Goal: Navigation & Orientation: Find specific page/section

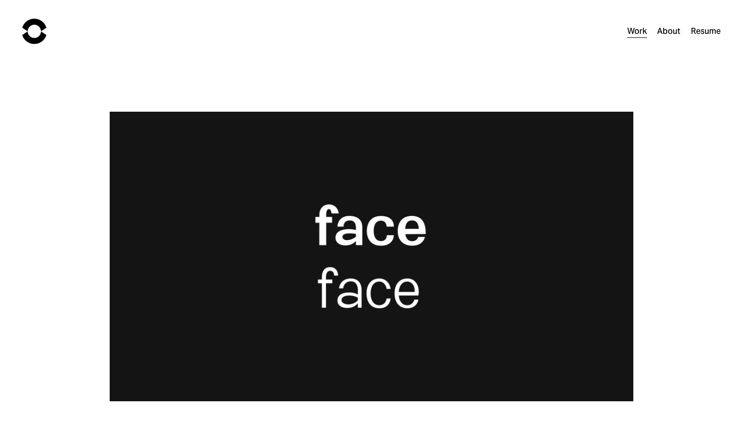
click at [43, 20] on img at bounding box center [34, 31] width 24 height 25
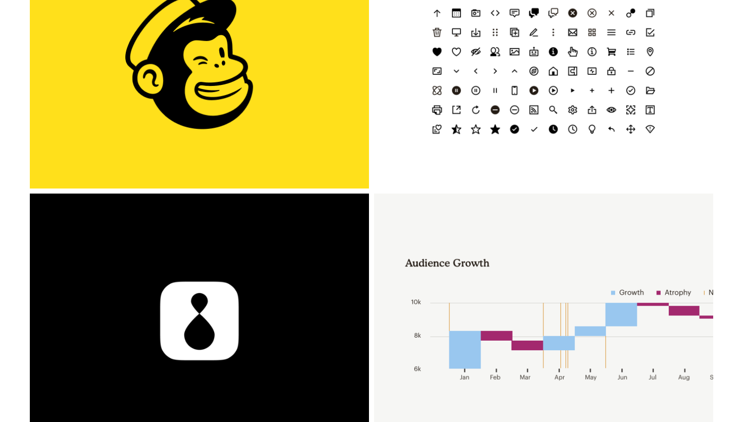
scroll to position [177, 0]
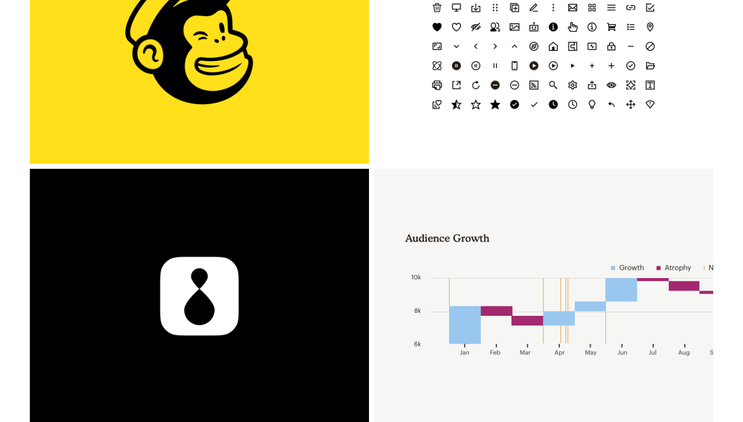
click at [551, 282] on div "Mailchimp Data Viz" at bounding box center [543, 296] width 339 height 254
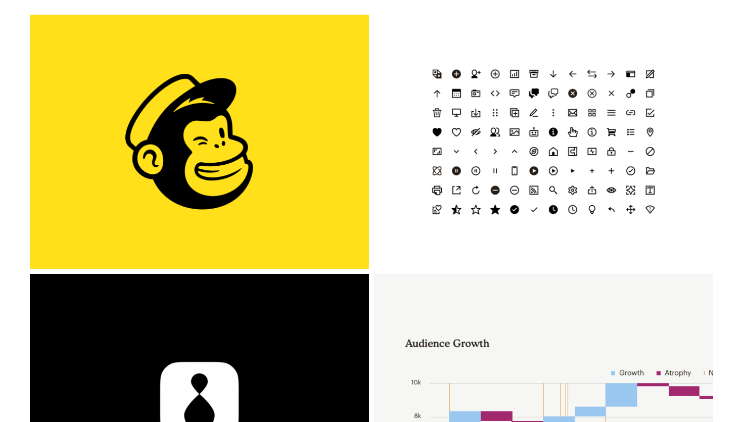
scroll to position [35, 0]
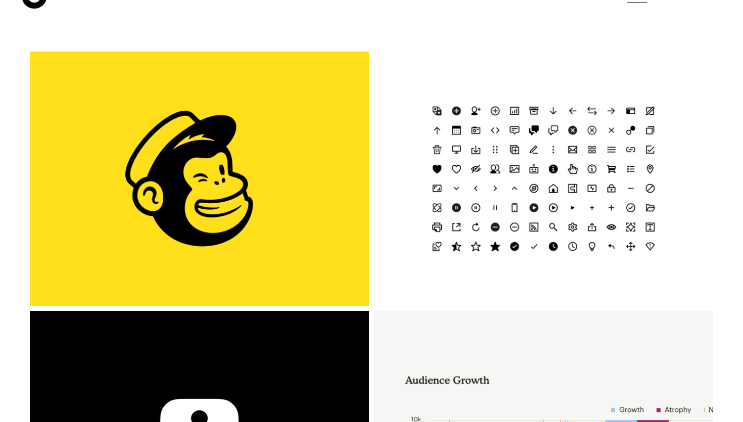
click at [260, 197] on div "1 Click Automations" at bounding box center [199, 179] width 339 height 254
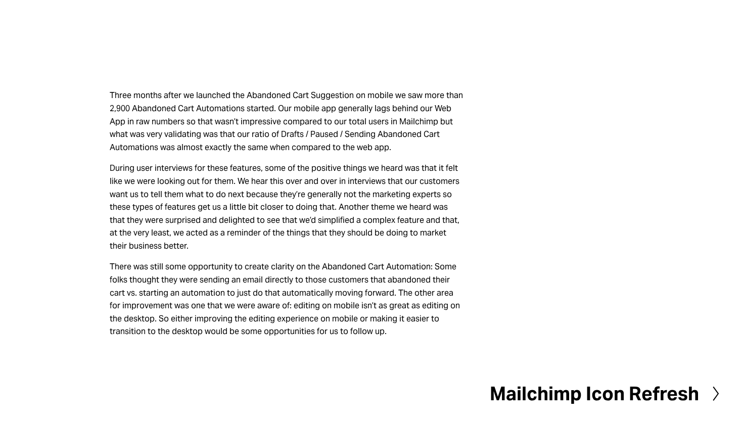
scroll to position [3720, 0]
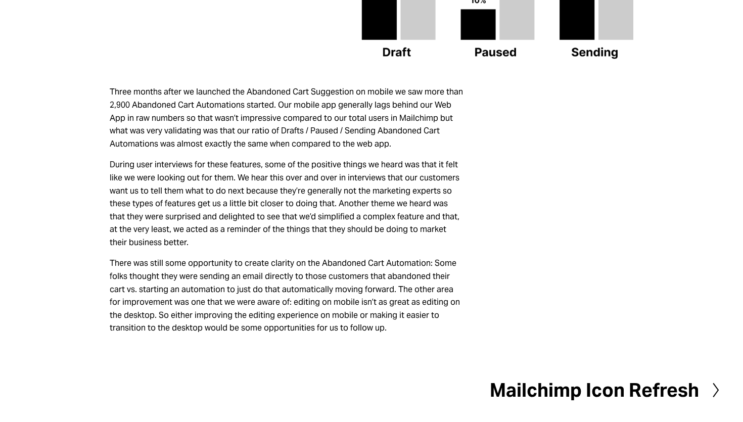
click at [610, 385] on h2 "Mailchimp Icon Refresh" at bounding box center [594, 390] width 209 height 19
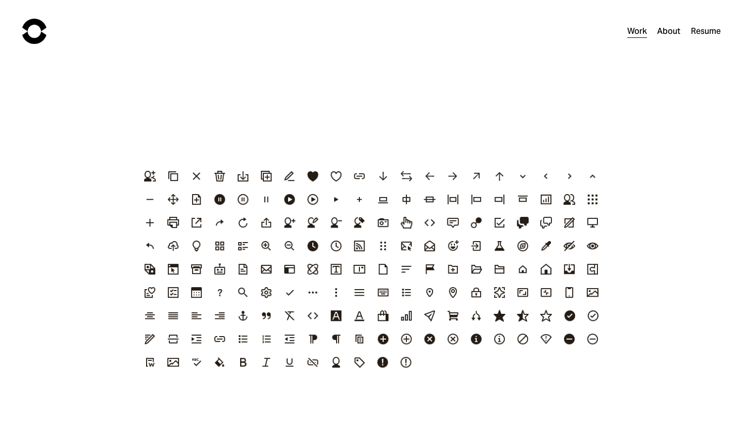
click at [705, 31] on link "Resume" at bounding box center [706, 31] width 30 height 15
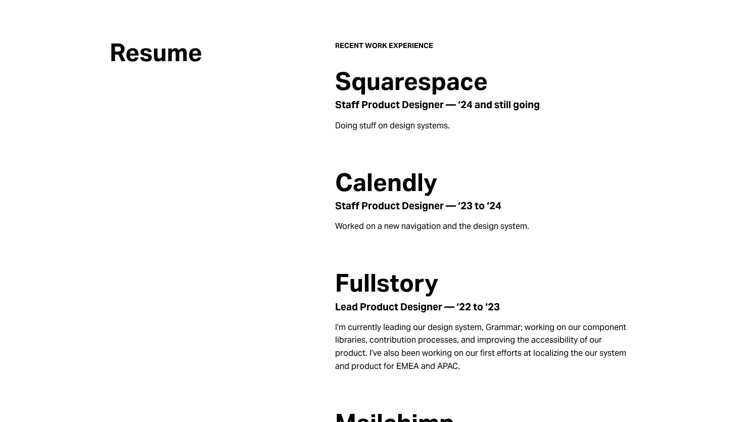
scroll to position [62, 0]
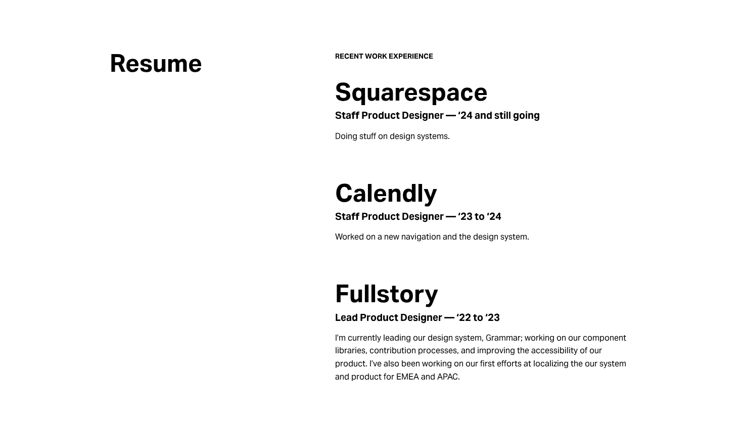
click at [494, 142] on p "Doing stuff on design systems." at bounding box center [484, 136] width 298 height 13
click at [155, 62] on h2 "Resume" at bounding box center [214, 63] width 208 height 27
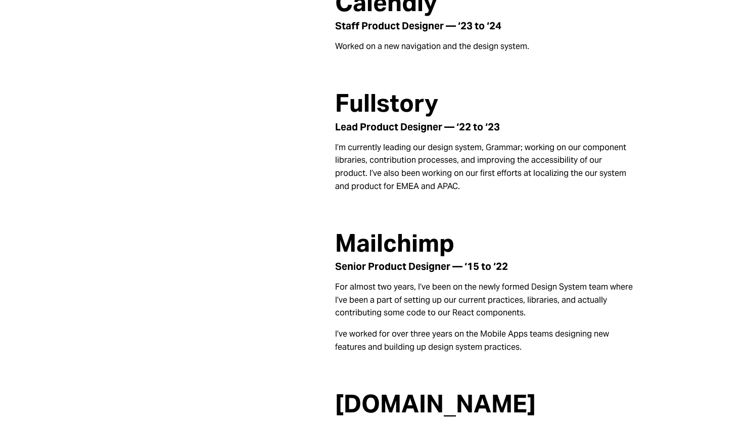
scroll to position [0, 0]
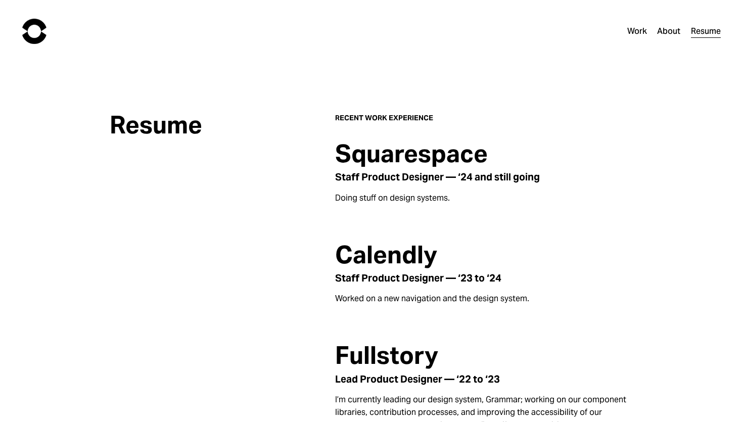
click at [32, 24] on img at bounding box center [34, 31] width 24 height 25
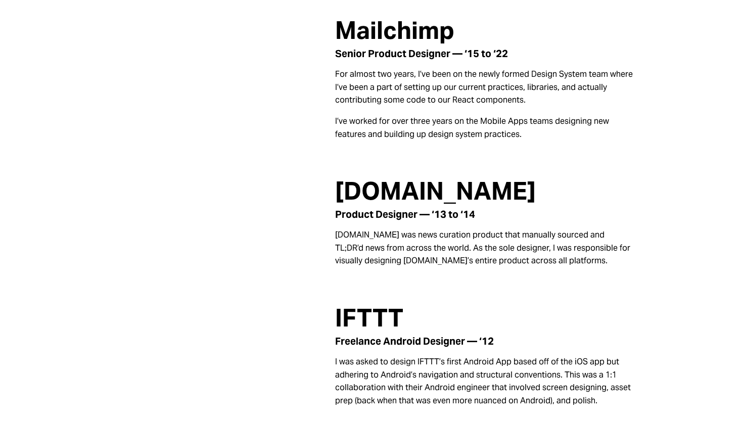
scroll to position [461, 0]
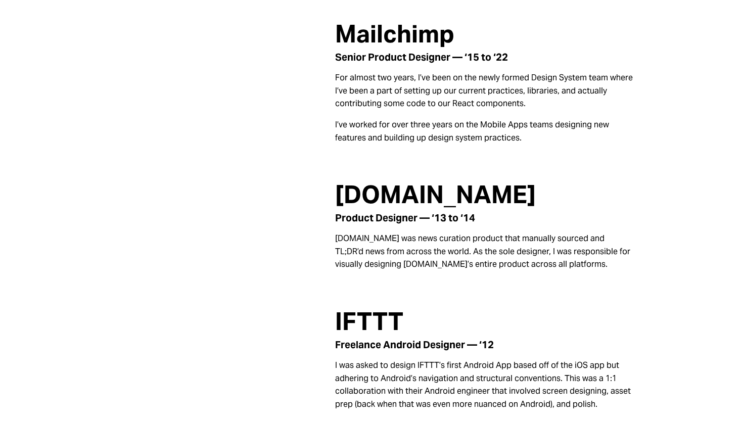
click at [386, 185] on h2 "Inside.com" at bounding box center [484, 194] width 298 height 27
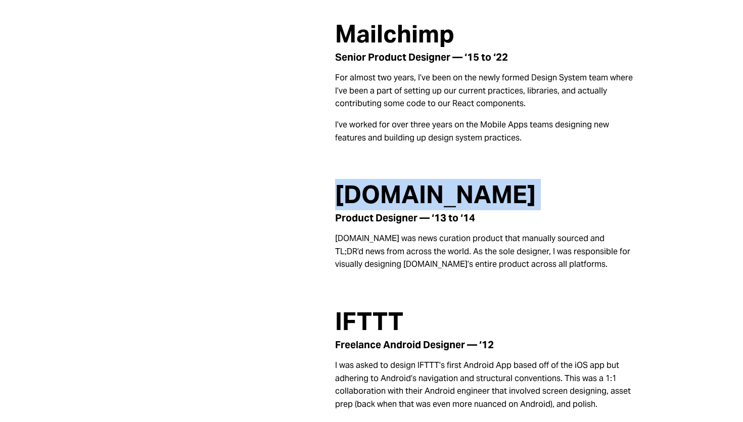
click at [386, 185] on h2 "Inside.com" at bounding box center [484, 194] width 298 height 27
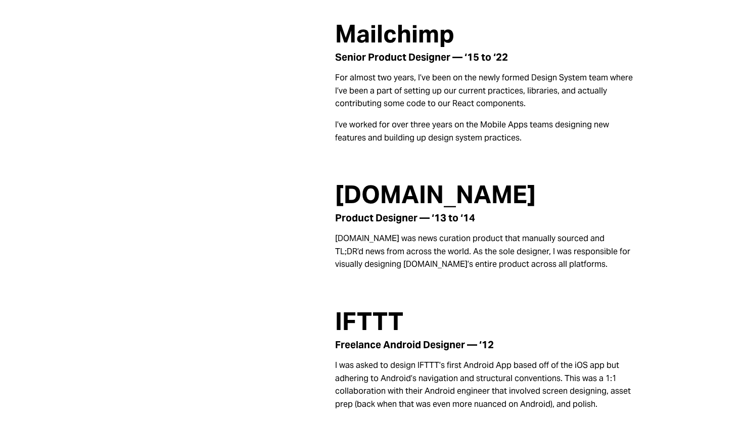
click at [468, 161] on p at bounding box center [484, 158] width 298 height 13
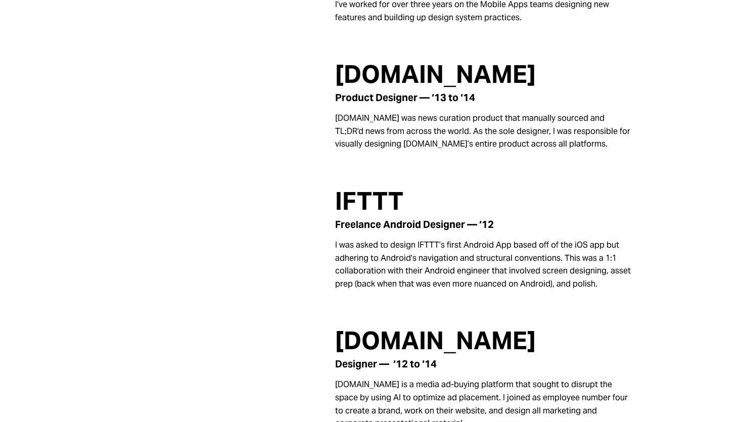
scroll to position [620, 0]
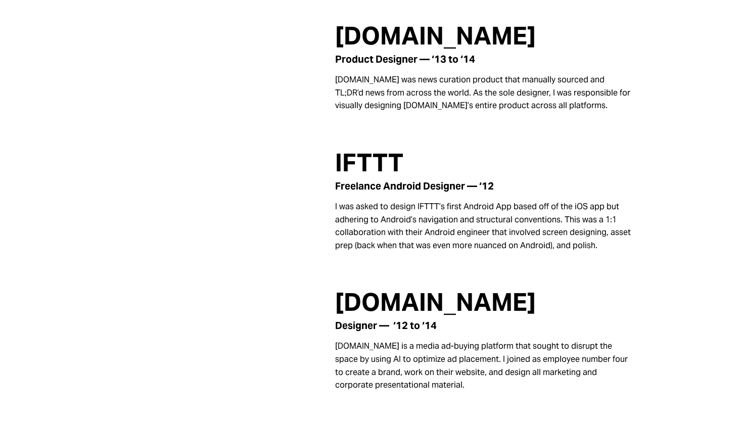
click at [365, 165] on h2 "IFTTT" at bounding box center [484, 163] width 298 height 27
click at [354, 289] on h2 "Clearstream.tv" at bounding box center [484, 302] width 298 height 27
click at [413, 314] on h2 "Clearstream.tv" at bounding box center [484, 302] width 298 height 27
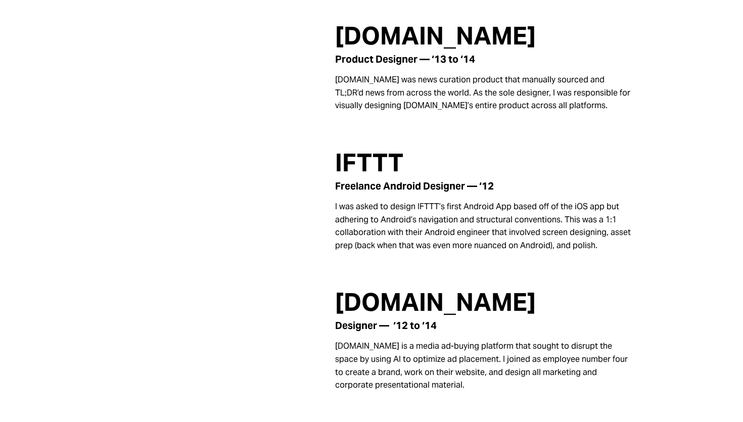
click at [413, 307] on h2 "Clearstream.tv" at bounding box center [484, 302] width 298 height 27
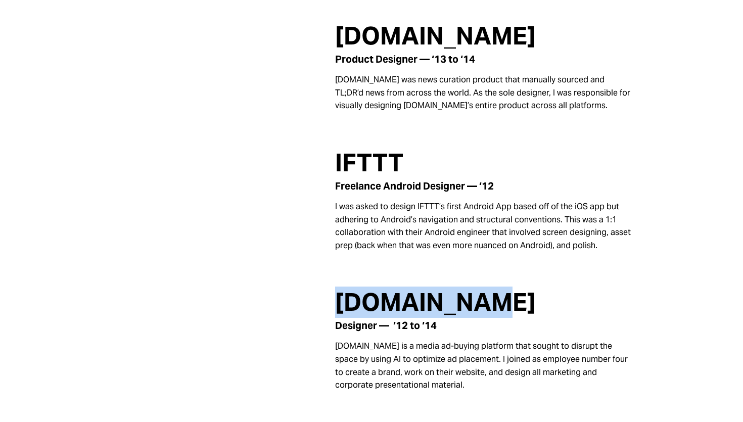
click at [413, 307] on h2 "Clearstream.tv" at bounding box center [484, 302] width 298 height 27
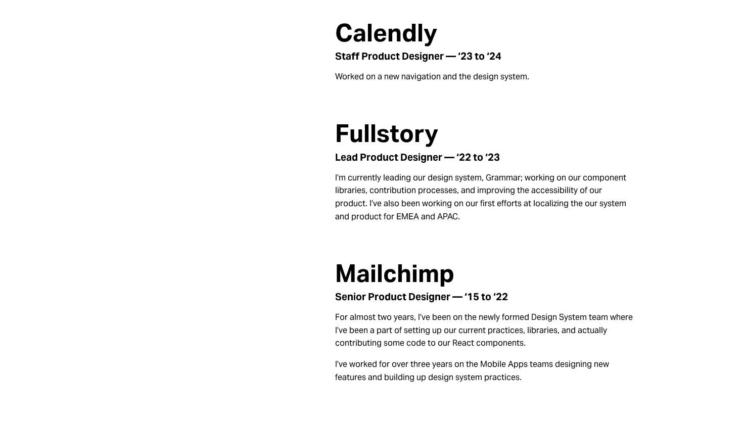
click at [351, 297] on h4 "Senior Product Designer — ‘15 to ‘22" at bounding box center [484, 297] width 298 height 12
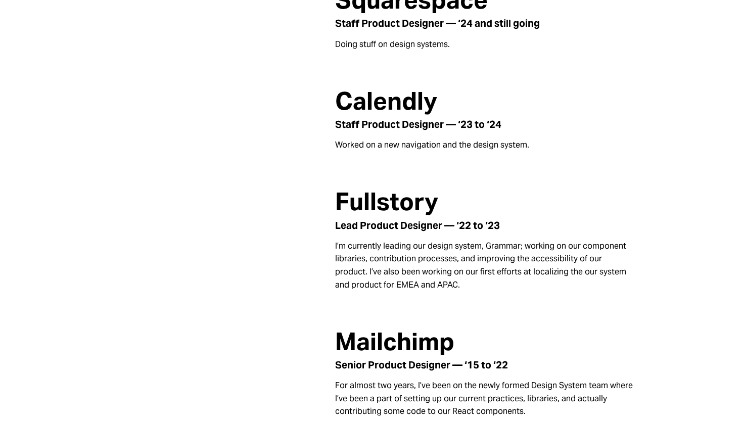
scroll to position [150, 0]
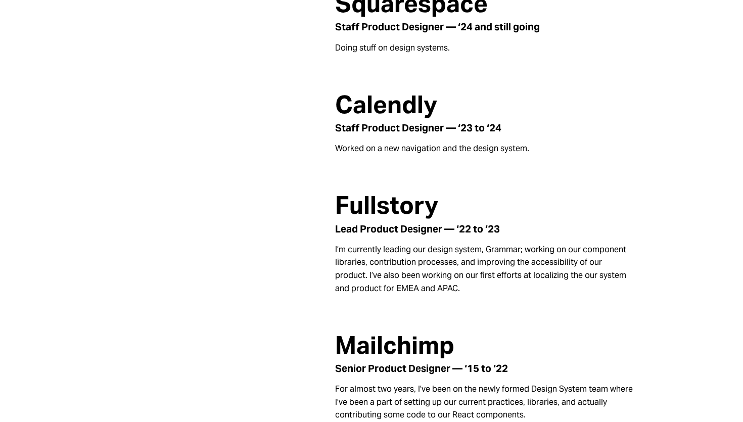
click at [368, 204] on h2 "Fullstory" at bounding box center [484, 205] width 298 height 27
click at [480, 216] on h2 "Fullstory" at bounding box center [484, 205] width 298 height 27
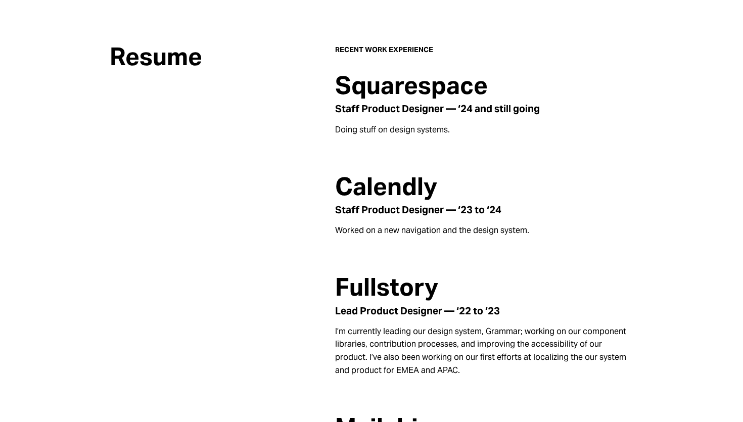
scroll to position [67, 0]
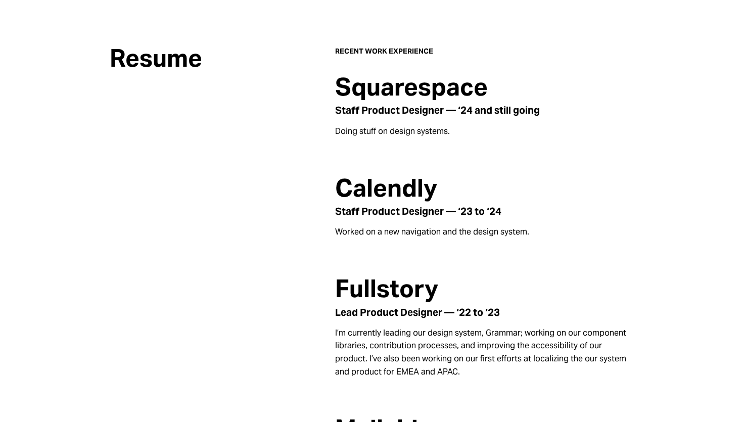
click at [399, 187] on h2 "Calendly" at bounding box center [484, 188] width 298 height 27
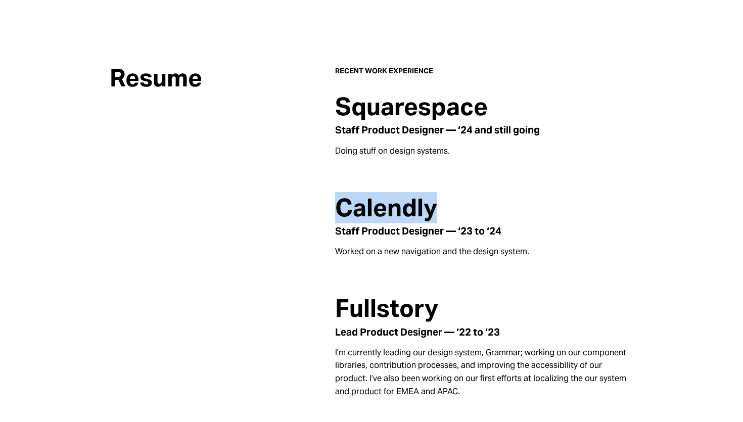
scroll to position [45, 0]
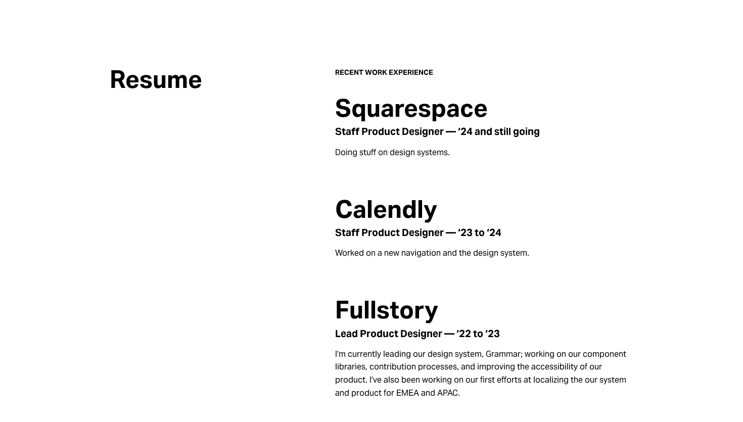
click at [384, 127] on h4 "Staff Product Designer — ‘24 and still going" at bounding box center [484, 132] width 298 height 12
click at [384, 120] on h2 "Squarespace" at bounding box center [484, 108] width 298 height 27
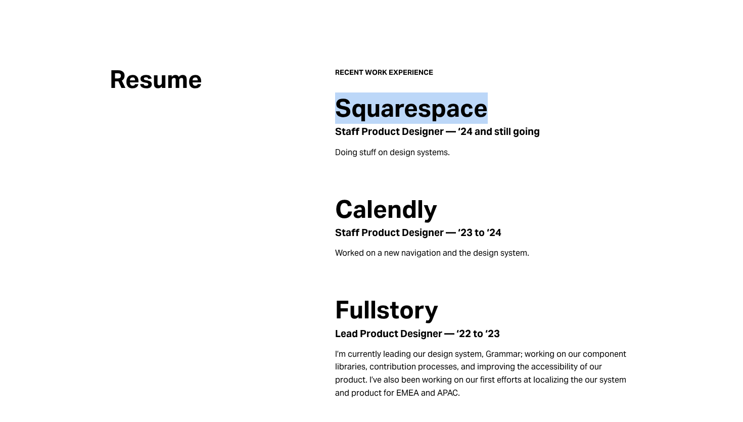
click at [384, 120] on h2 "Squarespace" at bounding box center [484, 108] width 298 height 27
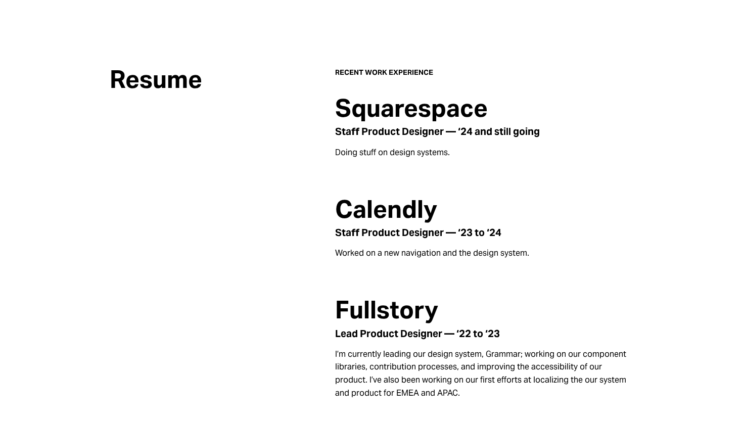
click at [484, 219] on h2 "Calendly" at bounding box center [484, 209] width 298 height 27
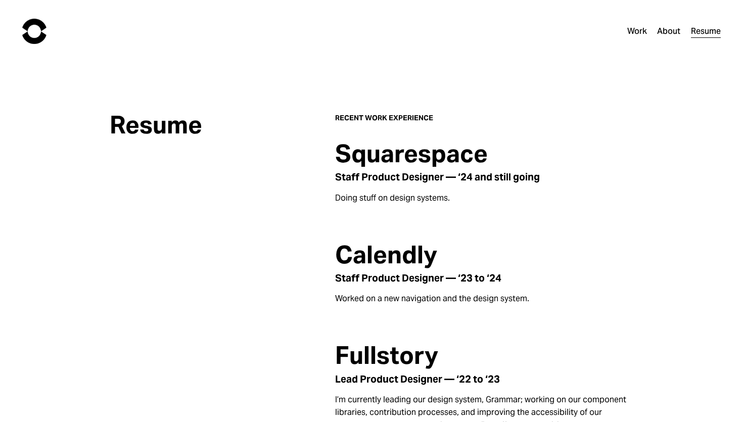
click at [635, 26] on link "Work" at bounding box center [637, 31] width 20 height 15
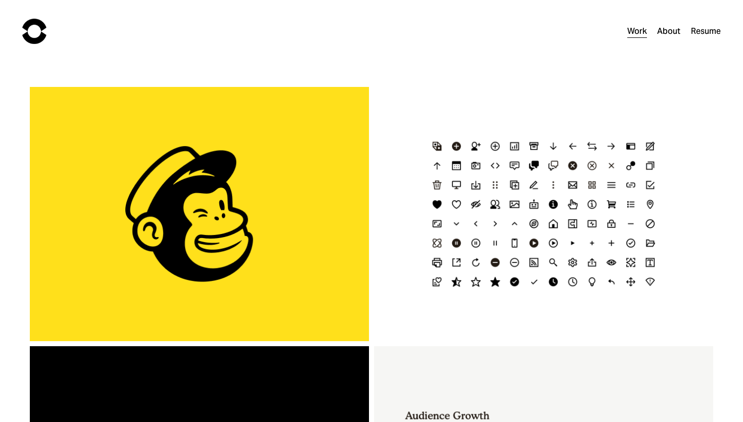
click at [667, 33] on link "About" at bounding box center [668, 31] width 23 height 15
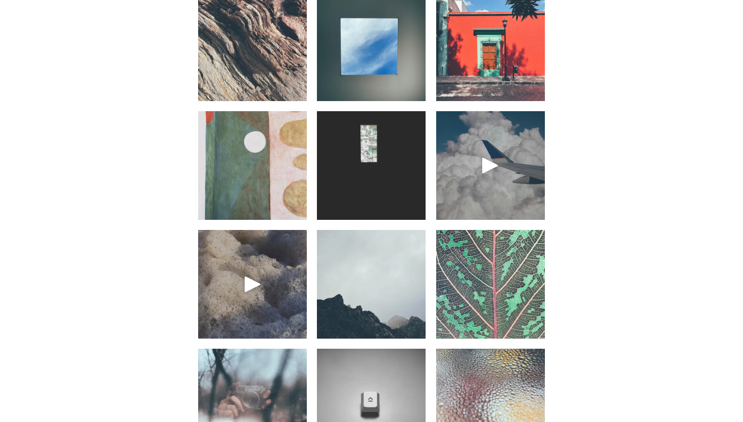
scroll to position [371, 0]
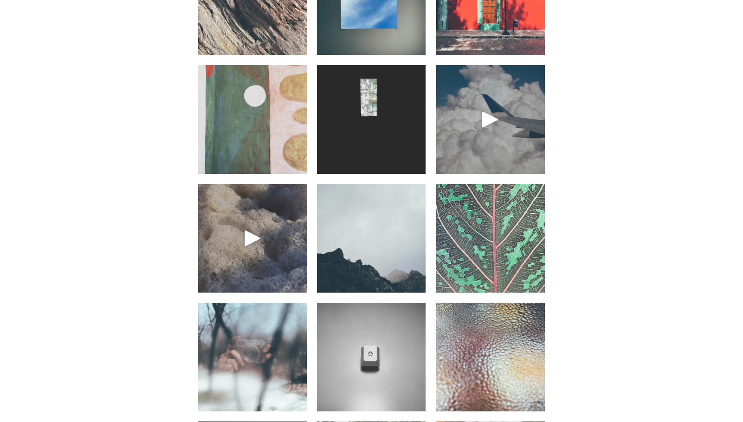
click at [366, 243] on img at bounding box center [371, 238] width 109 height 136
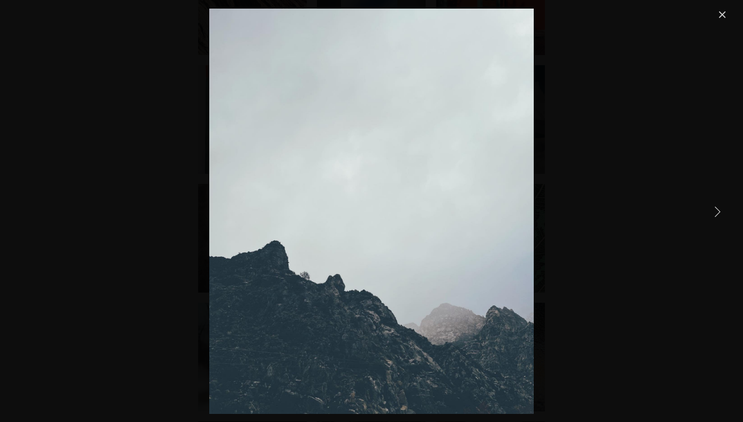
click at [722, 11] on link "Close" at bounding box center [722, 15] width 12 height 12
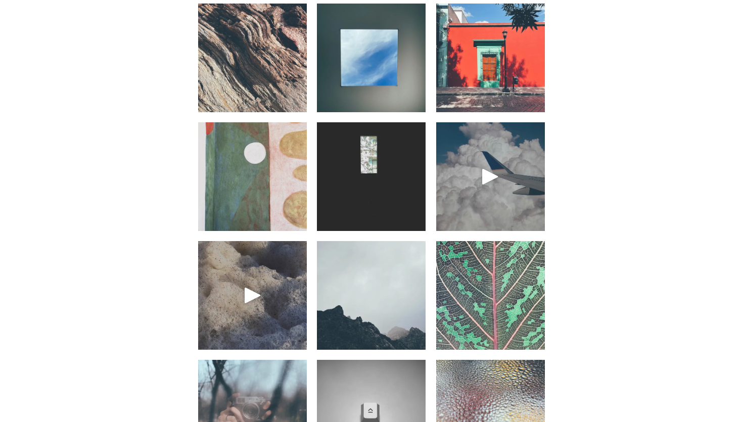
scroll to position [293, 0]
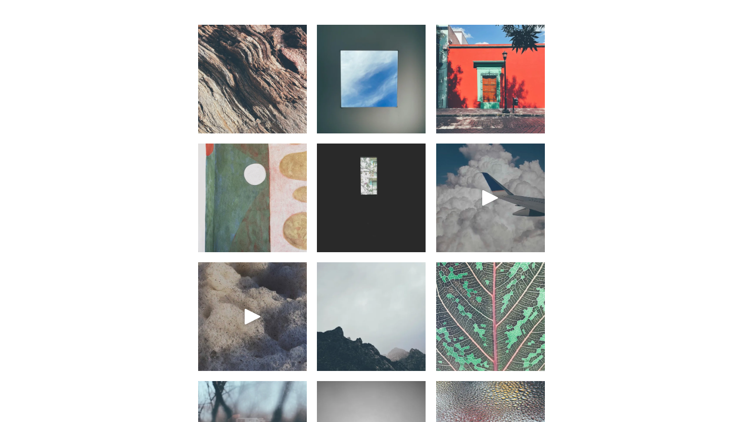
click at [370, 186] on img at bounding box center [371, 198] width 109 height 136
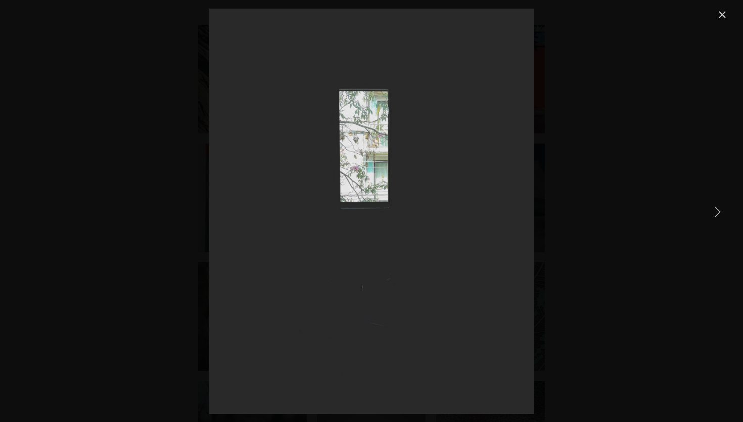
click at [724, 17] on link "Close" at bounding box center [722, 15] width 12 height 12
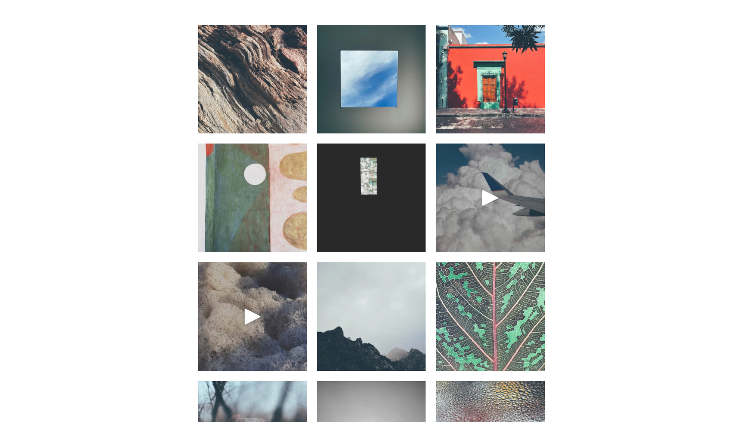
click at [490, 234] on img "Gallery" at bounding box center [371, 211] width 324 height 405
click at [478, 189] on div at bounding box center [490, 197] width 24 height 24
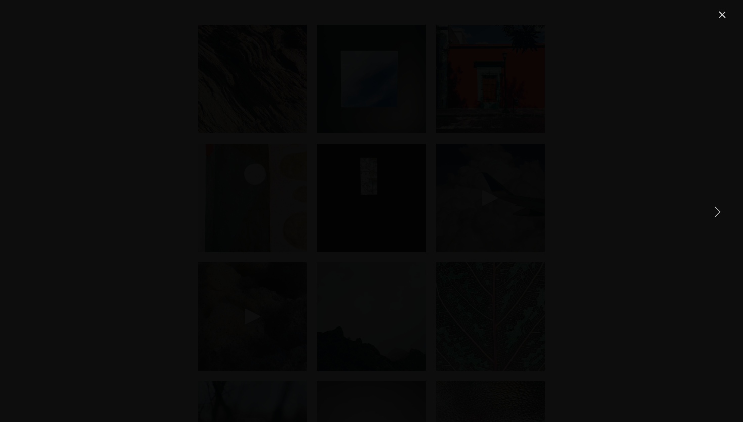
click at [723, 23] on div "Gallery" at bounding box center [371, 211] width 713 height 405
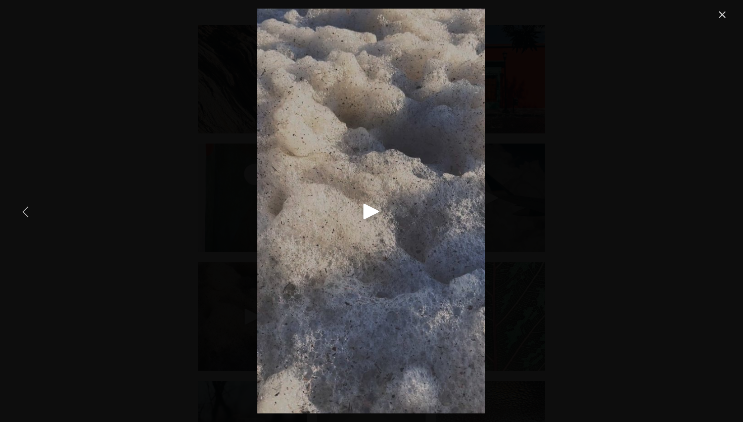
click at [369, 211] on div "Play" at bounding box center [371, 211] width 24 height 24
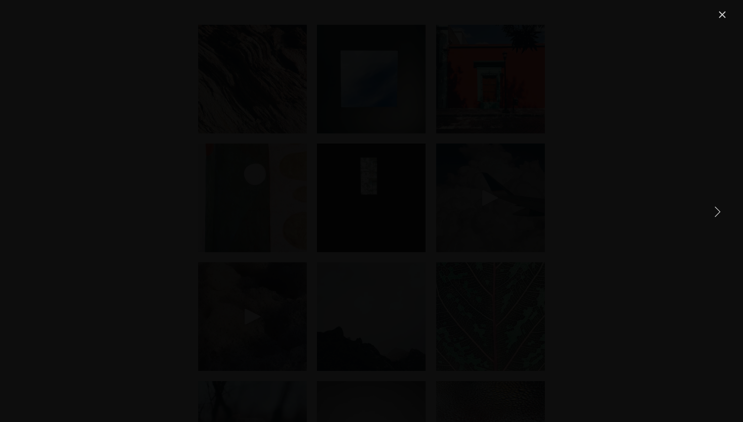
click at [726, 19] on link "Close" at bounding box center [722, 15] width 12 height 12
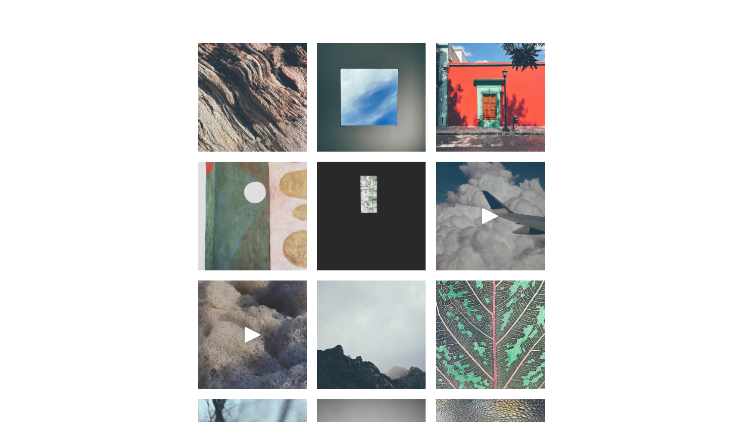
scroll to position [265, 0]
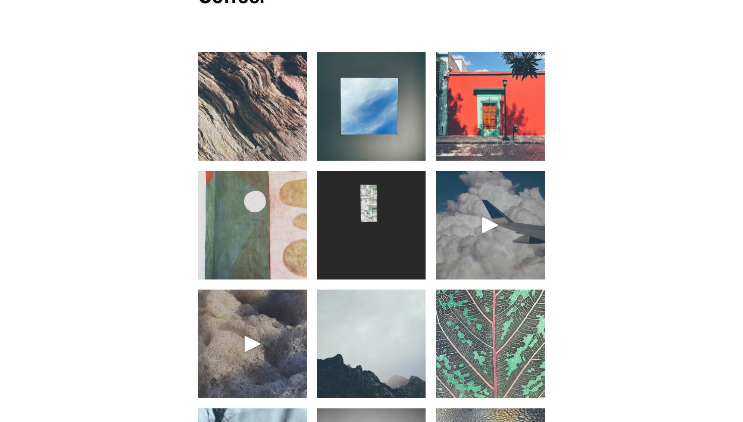
click at [246, 243] on img at bounding box center [252, 225] width 109 height 136
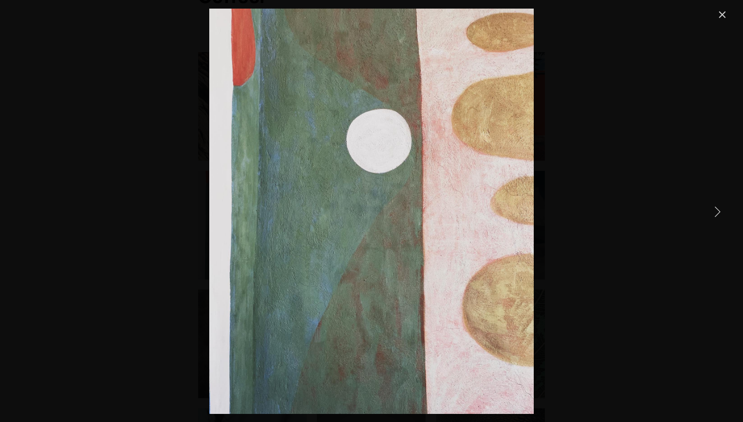
click at [725, 9] on link "Close" at bounding box center [722, 15] width 12 height 12
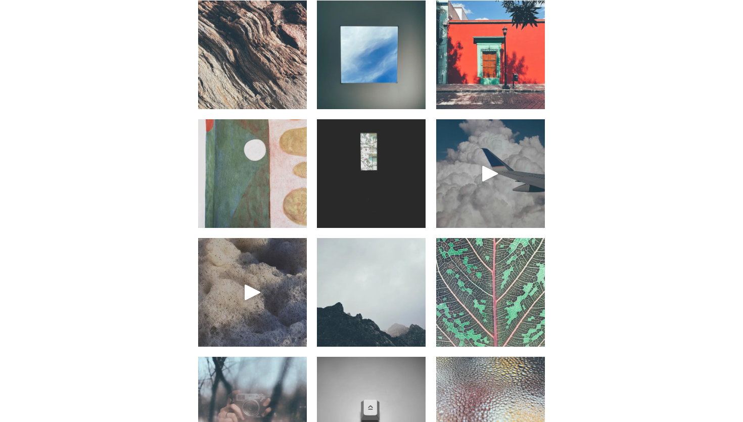
scroll to position [292, 0]
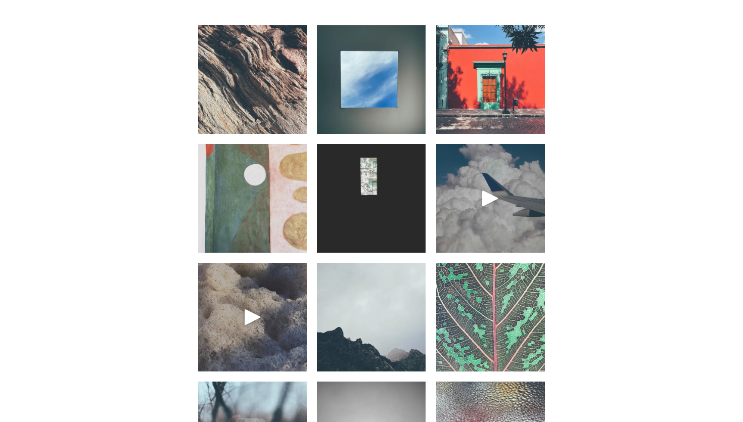
click at [494, 105] on img at bounding box center [490, 80] width 109 height 124
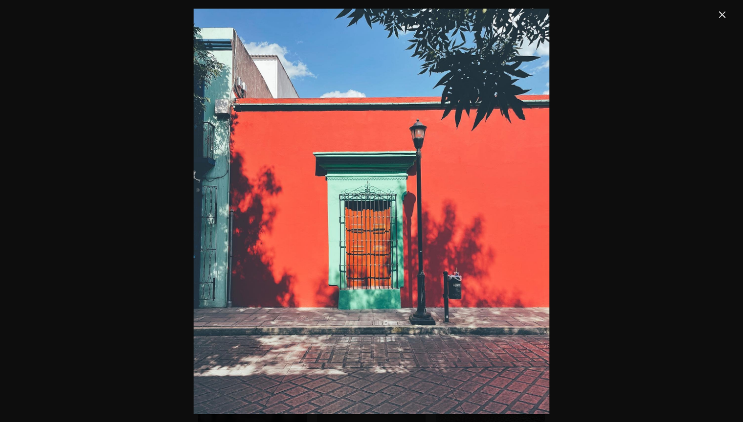
click at [723, 14] on link "Close" at bounding box center [722, 15] width 12 height 12
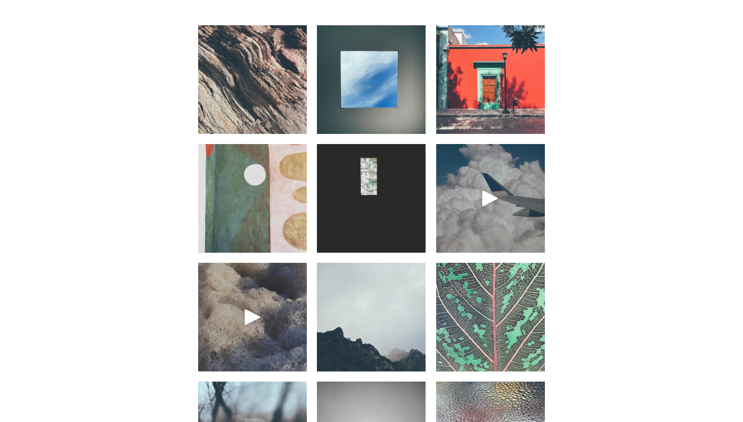
click at [373, 110] on img at bounding box center [371, 79] width 109 height 109
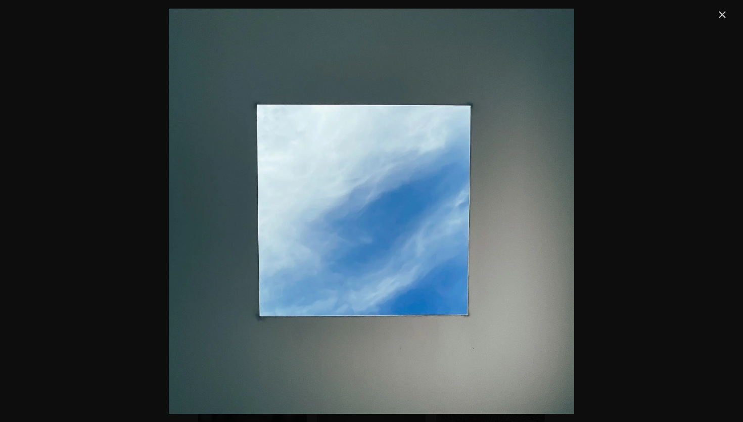
click at [724, 12] on link "Close" at bounding box center [722, 15] width 12 height 12
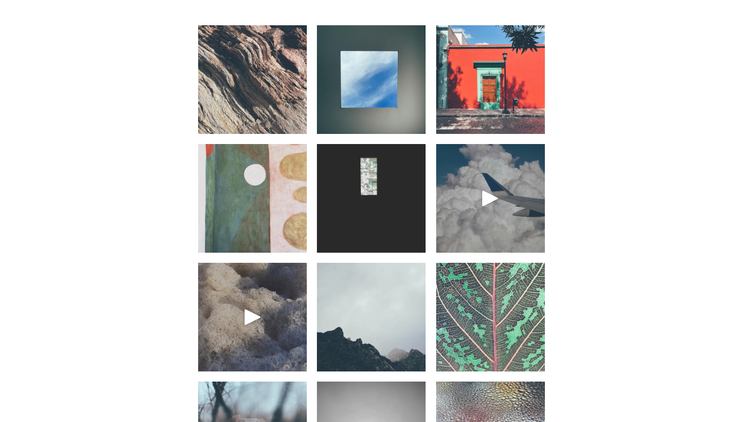
click at [257, 118] on img at bounding box center [252, 79] width 109 height 109
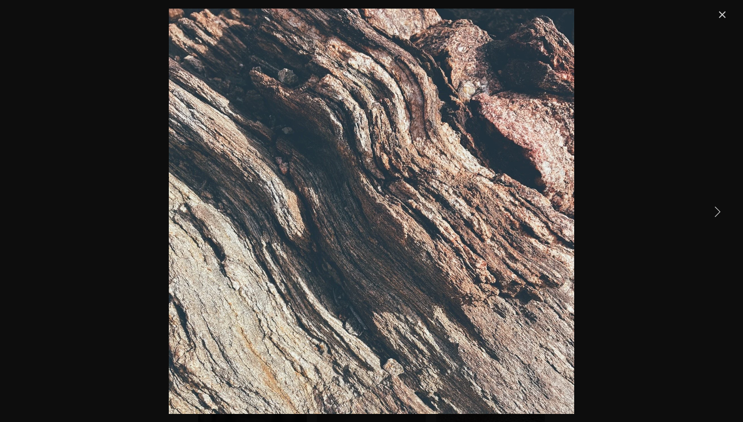
click at [719, 11] on link "Close" at bounding box center [722, 15] width 12 height 12
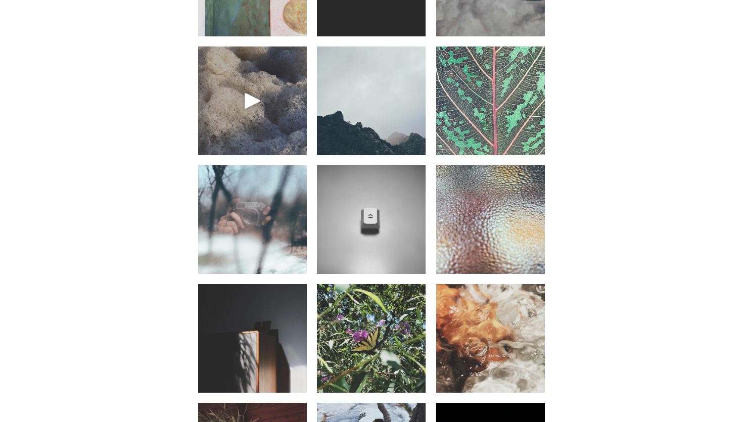
scroll to position [517, 0]
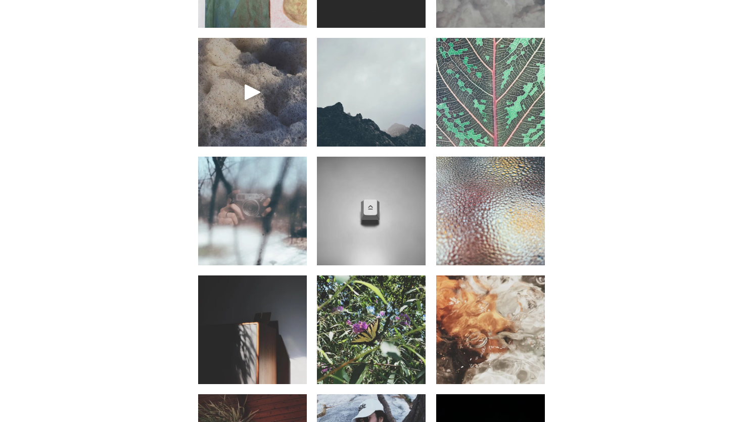
click at [378, 198] on img at bounding box center [371, 211] width 109 height 136
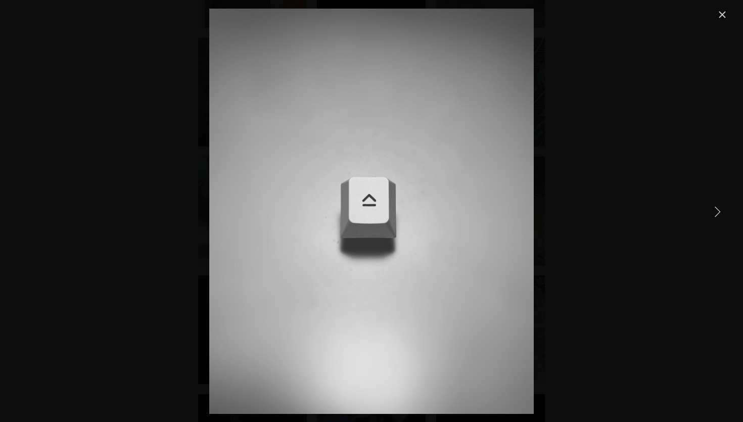
click at [725, 16] on link "Close" at bounding box center [722, 15] width 12 height 12
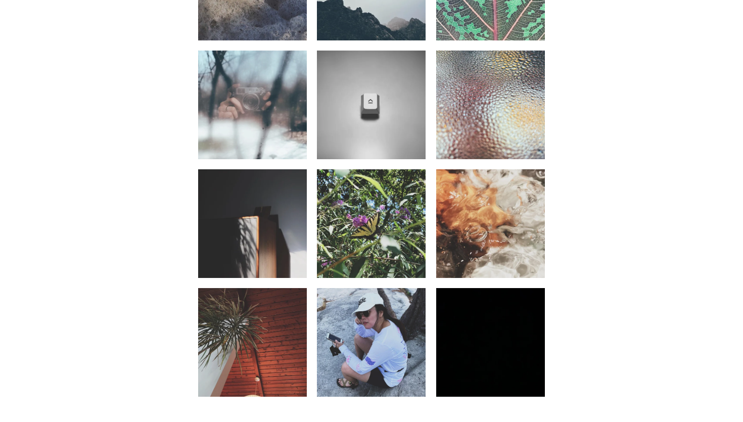
scroll to position [624, 0]
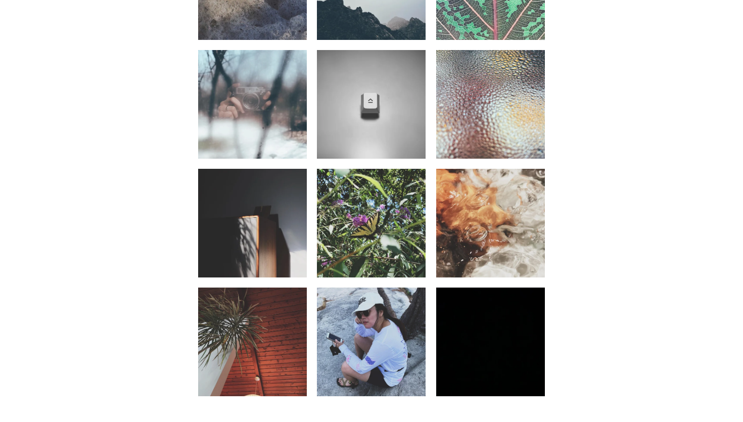
click at [491, 201] on img at bounding box center [490, 223] width 109 height 136
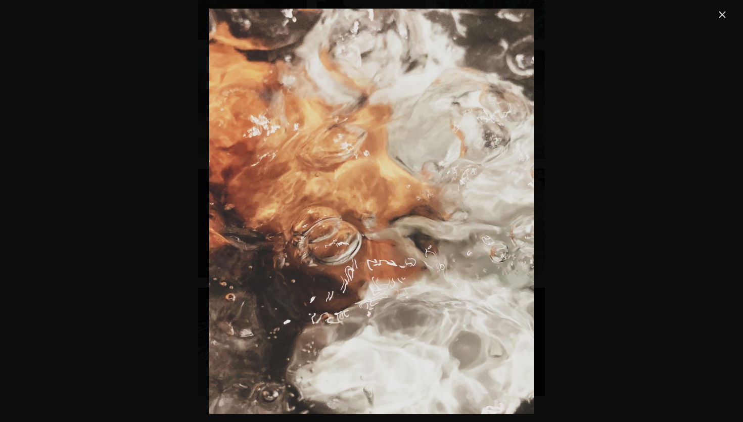
click at [724, 13] on link "Close" at bounding box center [722, 15] width 12 height 12
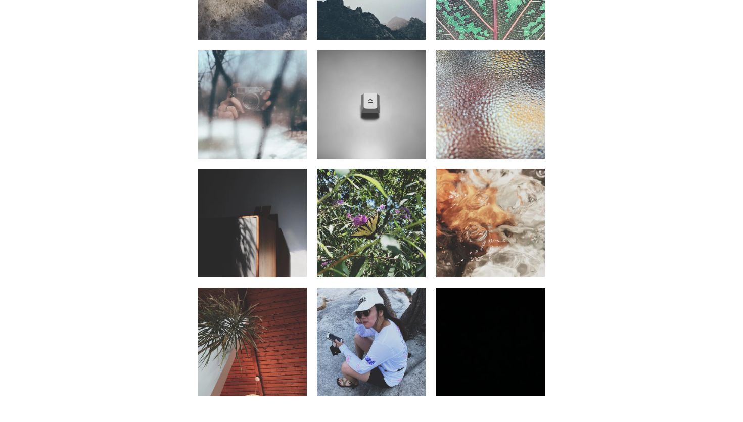
click at [551, 188] on div "Hi, I’m [PERSON_NAME] — I’m currently a product designer at Squarespace (previo…" at bounding box center [371, 30] width 743 height 1085
click at [492, 221] on img at bounding box center [490, 223] width 109 height 136
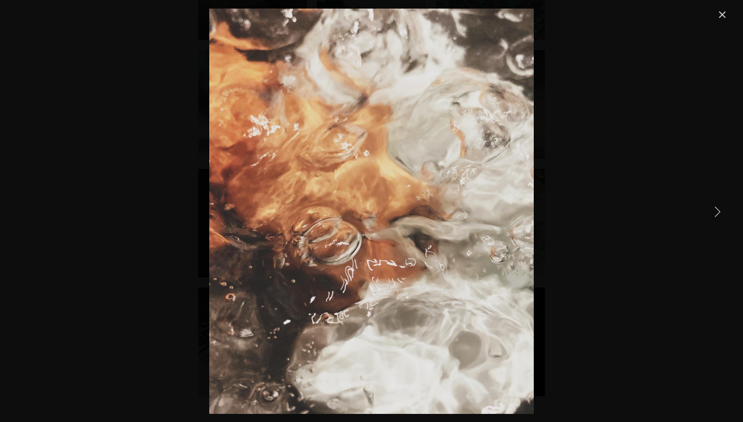
click at [724, 16] on link "Close" at bounding box center [722, 15] width 12 height 12
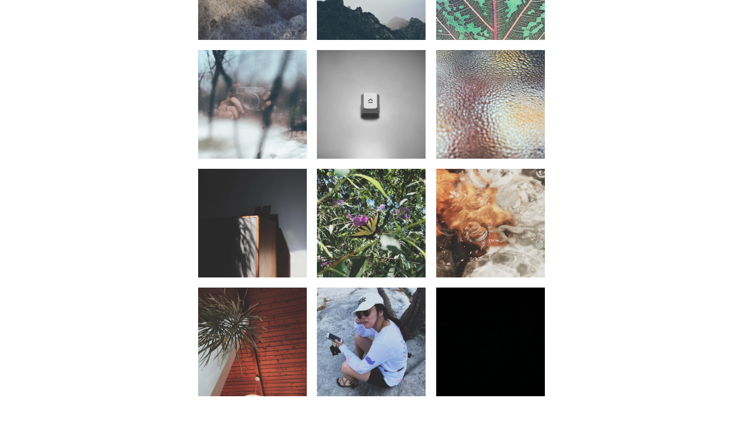
click at [378, 324] on img at bounding box center [371, 342] width 109 height 136
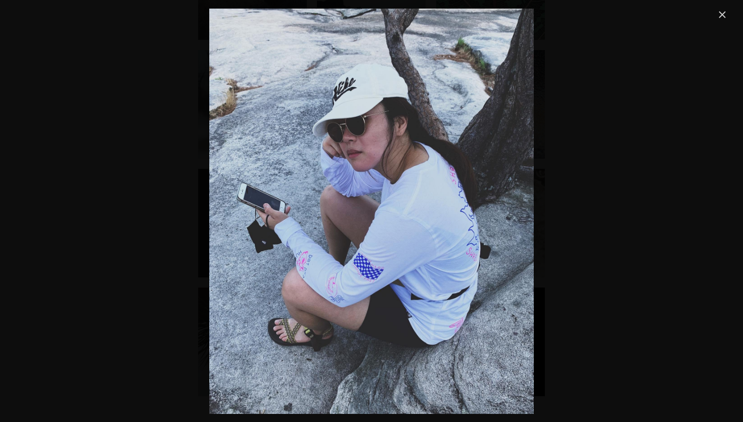
click at [721, 14] on link "Close" at bounding box center [722, 15] width 12 height 12
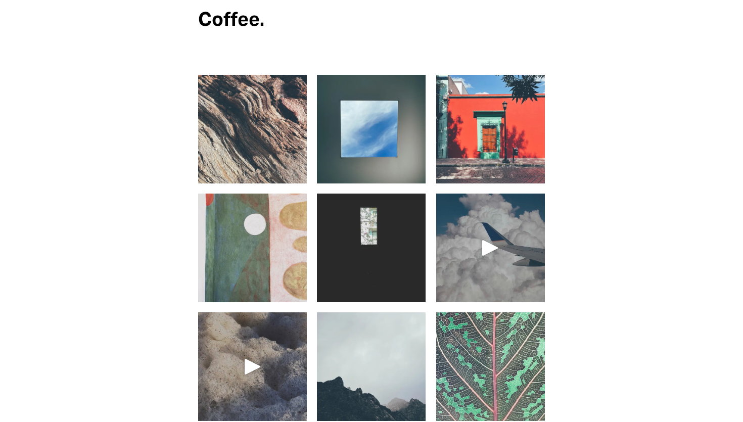
scroll to position [0, 0]
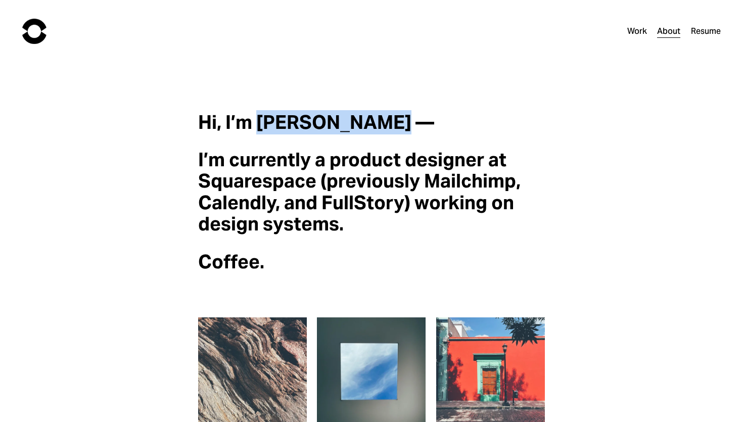
drag, startPoint x: 261, startPoint y: 125, endPoint x: 385, endPoint y: 120, distance: 123.9
click at [385, 120] on strong "Hi, I’m [PERSON_NAME] —" at bounding box center [316, 122] width 236 height 24
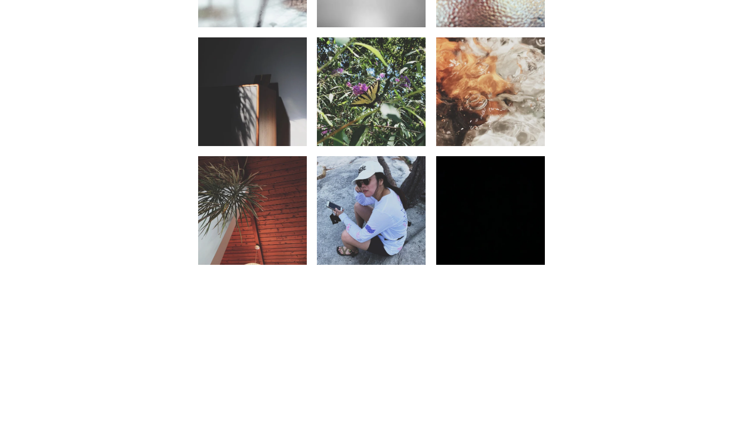
scroll to position [823, 0]
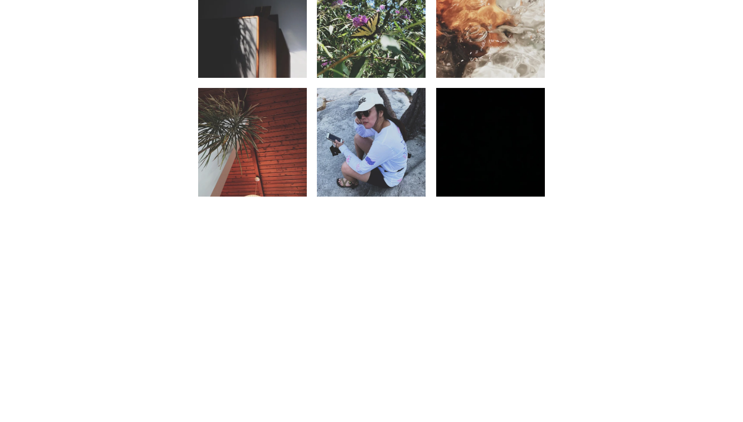
click at [407, 180] on img at bounding box center [371, 142] width 109 height 136
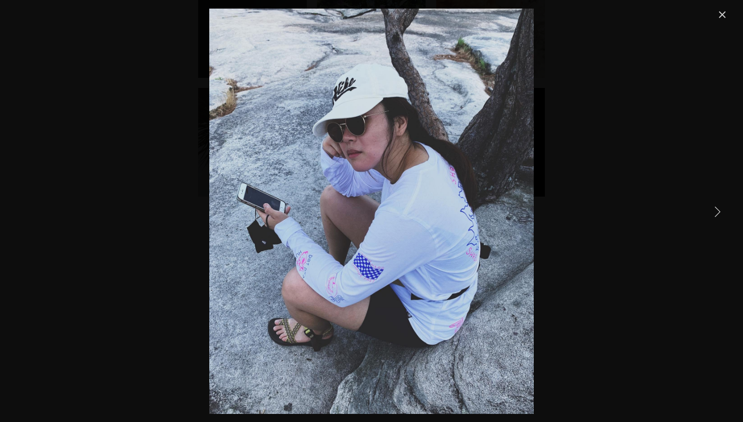
click at [720, 14] on link "Close" at bounding box center [722, 15] width 12 height 12
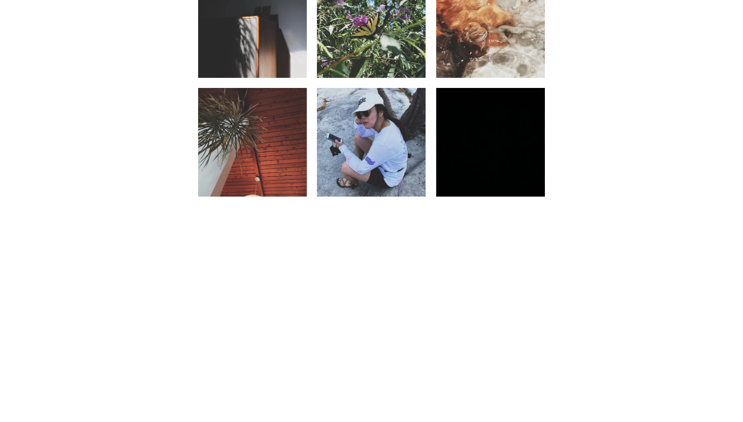
click at [472, 166] on img at bounding box center [490, 142] width 109 height 109
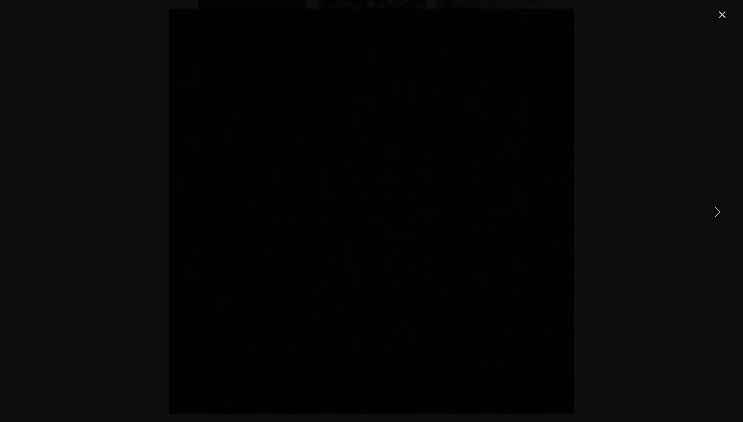
click at [620, 109] on div "Please consider donating or contributing to long term change @eji_org @campaign…" at bounding box center [371, 211] width 713 height 405
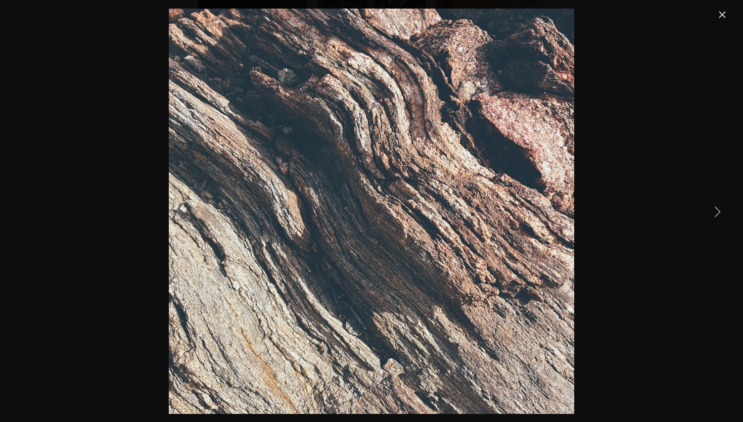
click at [720, 9] on link "Close" at bounding box center [722, 15] width 12 height 12
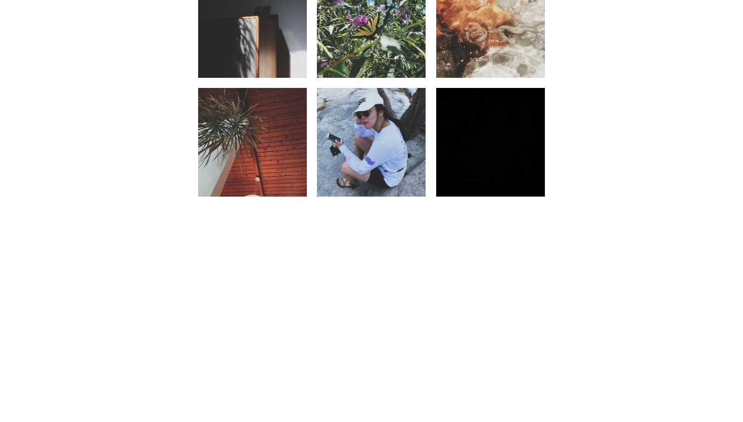
click at [265, 163] on img at bounding box center [252, 142] width 109 height 136
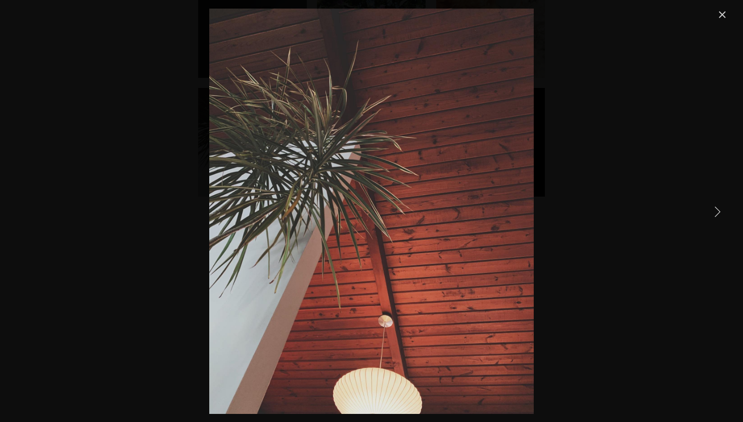
click at [728, 16] on link "Close" at bounding box center [722, 15] width 12 height 12
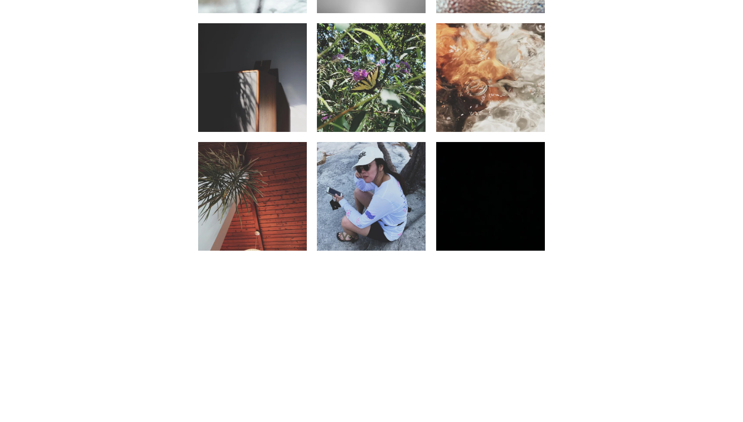
scroll to position [736, 0]
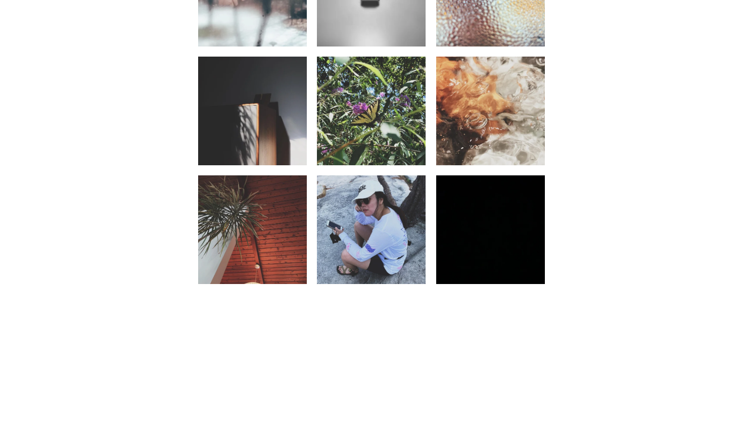
click at [252, 141] on img at bounding box center [252, 111] width 109 height 136
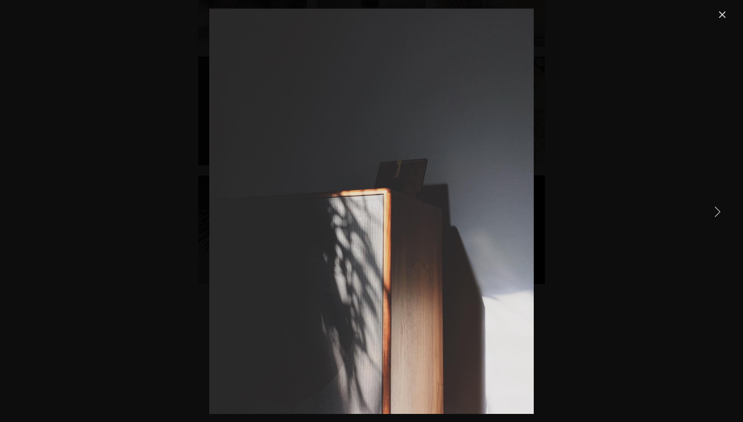
click at [597, 171] on div "Gallery" at bounding box center [371, 211] width 713 height 405
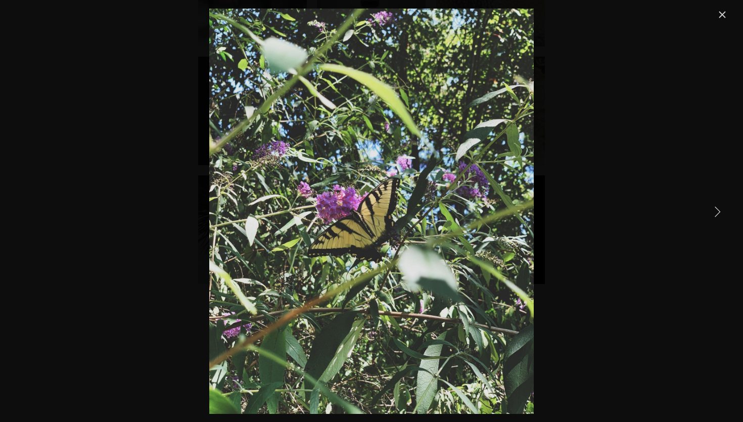
click at [589, 107] on div "Gallery" at bounding box center [371, 211] width 713 height 405
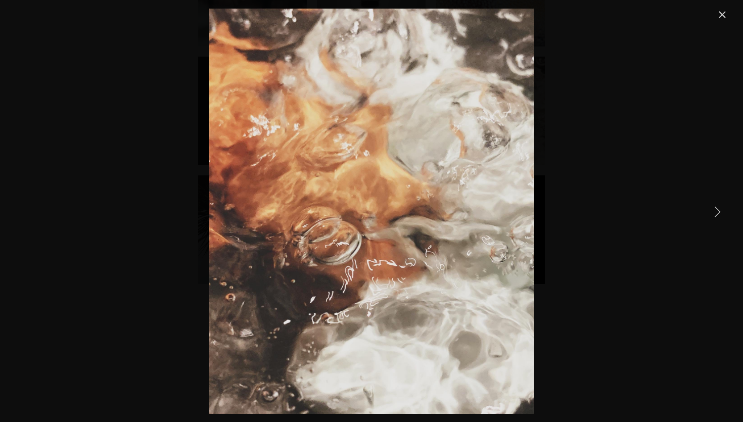
click at [730, 15] on div "Gallery" at bounding box center [371, 211] width 743 height 422
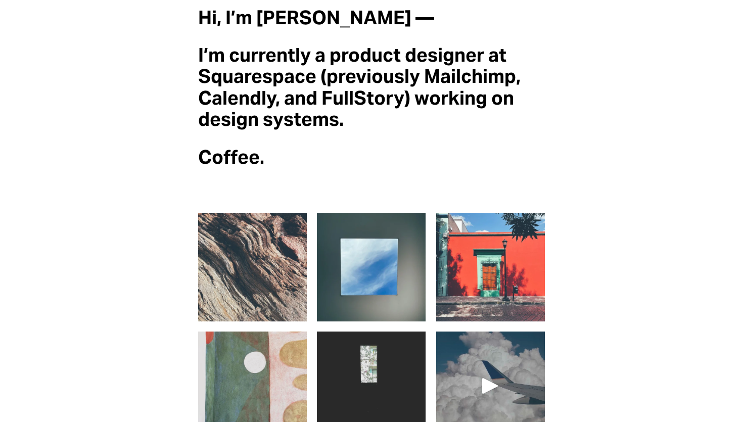
scroll to position [0, 0]
